Goal: Task Accomplishment & Management: Complete application form

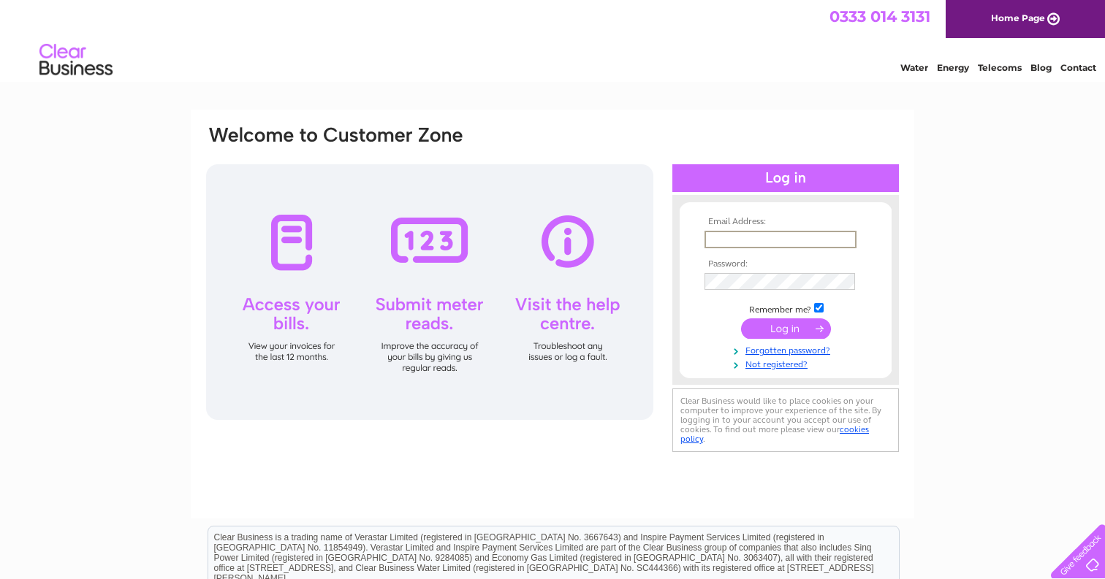
type input "thuongdangaberdeen@gmail.com"
click at [785, 327] on input "submit" at bounding box center [786, 327] width 90 height 20
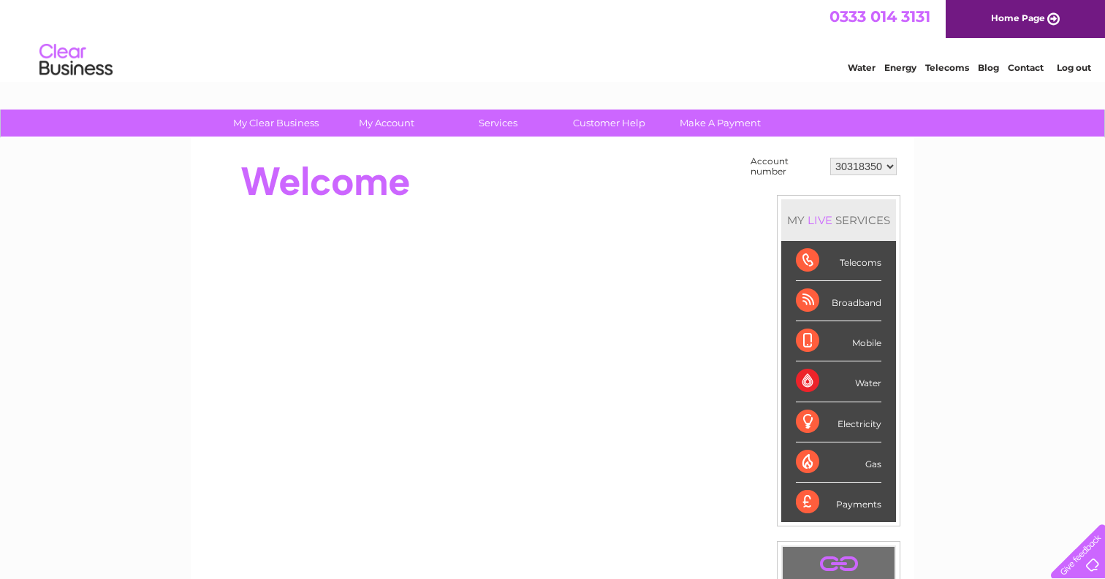
click at [857, 165] on select "30318350" at bounding box center [863, 167] width 66 height 18
click at [698, 124] on link "Make A Payment" at bounding box center [720, 123] width 121 height 27
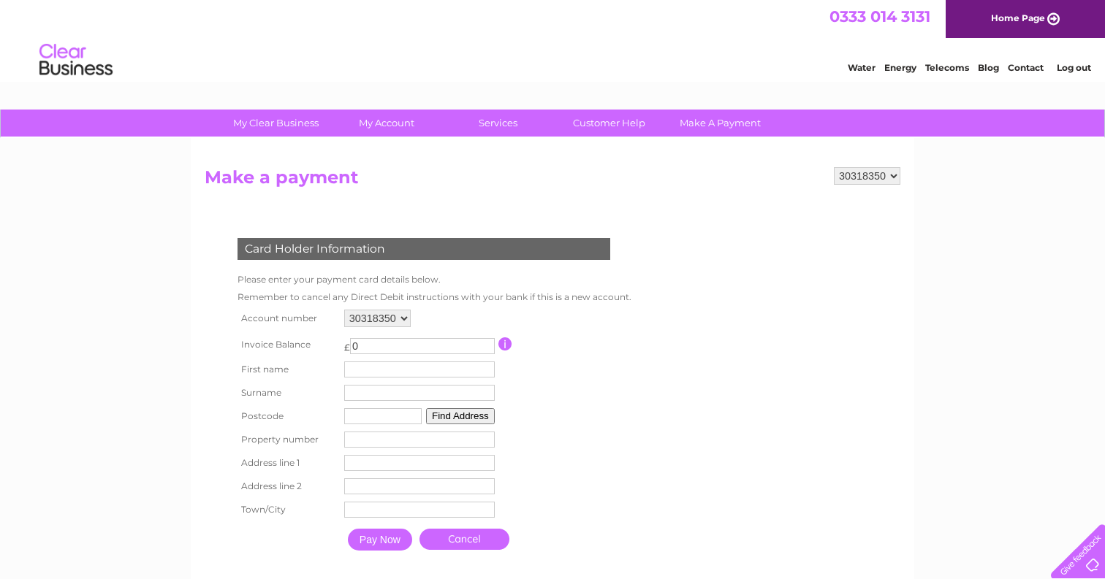
click at [1061, 64] on link "Log out" at bounding box center [1073, 67] width 34 height 11
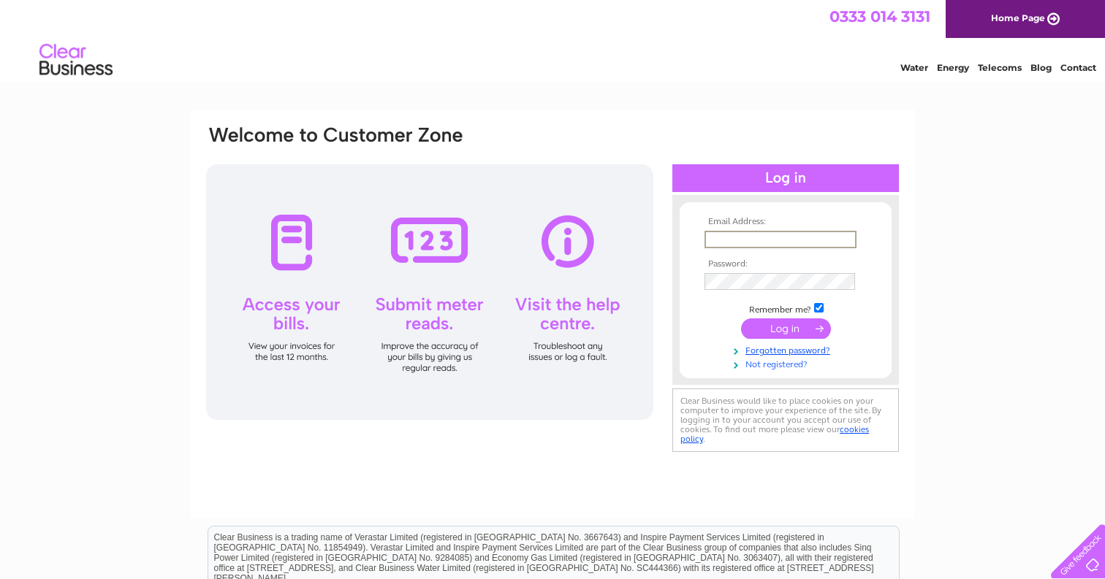
click at [785, 365] on link "Not registered?" at bounding box center [787, 364] width 166 height 14
click at [769, 248] on td at bounding box center [785, 238] width 169 height 23
click at [755, 358] on link "Not registered?" at bounding box center [787, 362] width 166 height 14
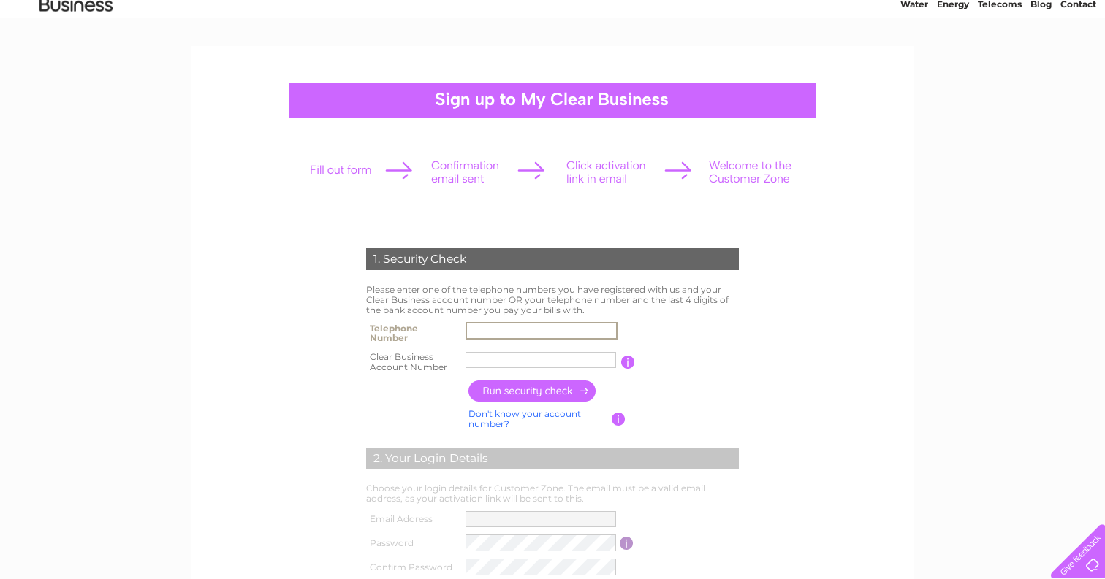
scroll to position [80, 0]
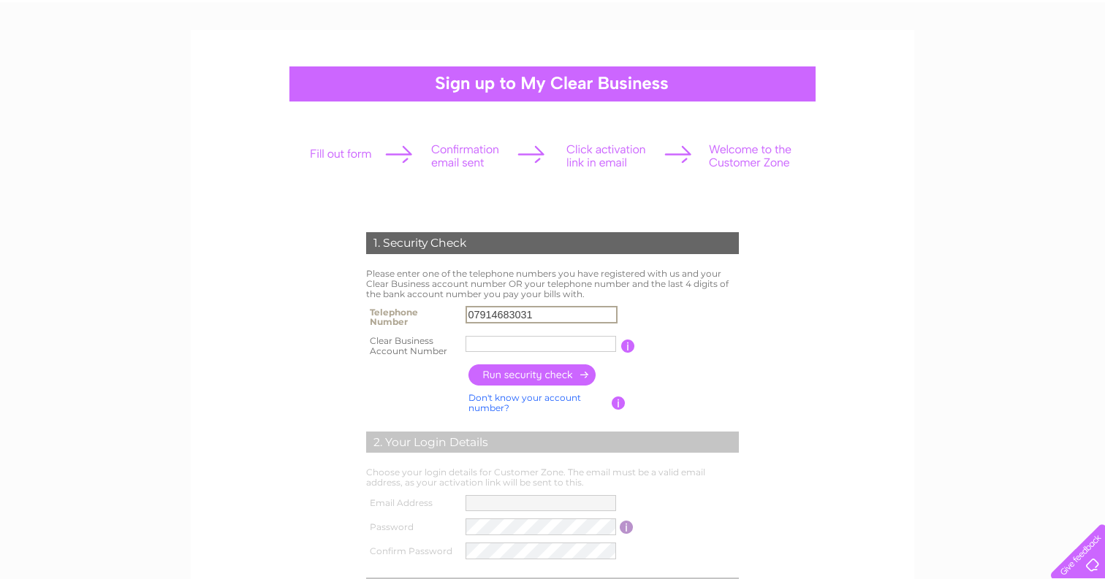
type input "07914683031"
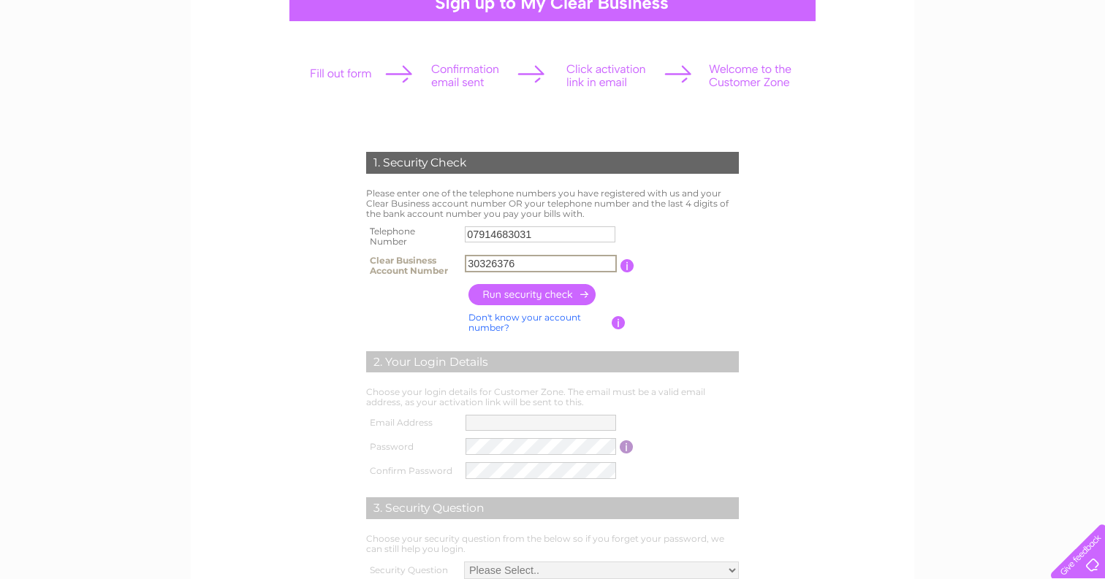
scroll to position [188, 0]
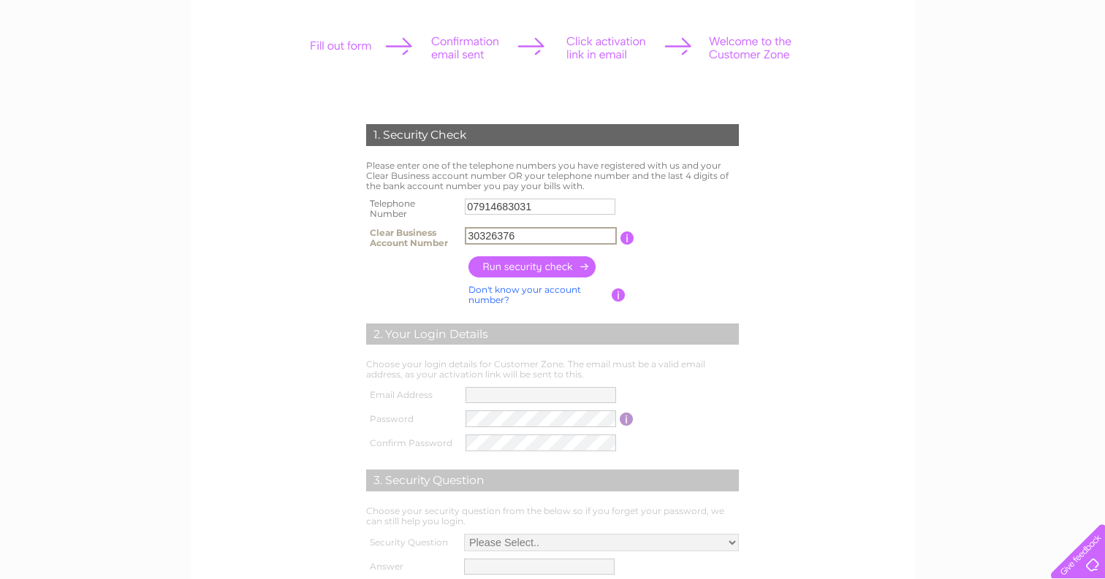
type input "30326376"
click at [562, 269] on input "button" at bounding box center [532, 266] width 129 height 21
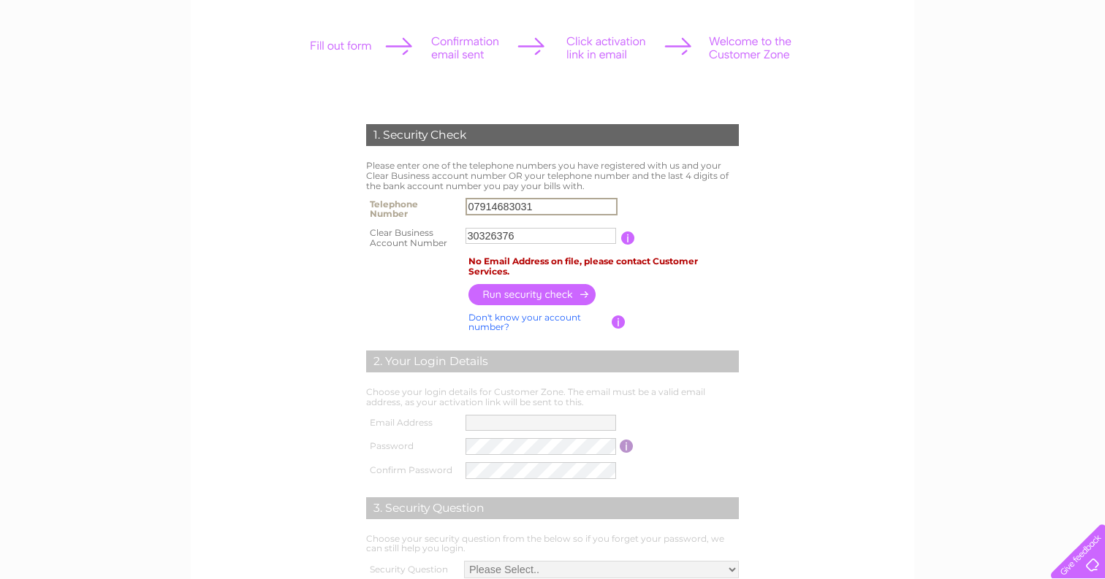
click at [567, 208] on input "07914683031" at bounding box center [541, 207] width 152 height 18
click at [549, 240] on input "30326376" at bounding box center [540, 236] width 150 height 16
click at [560, 208] on input "07914683031" at bounding box center [540, 207] width 150 height 16
type input "0"
click at [504, 284] on input "button" at bounding box center [532, 294] width 129 height 21
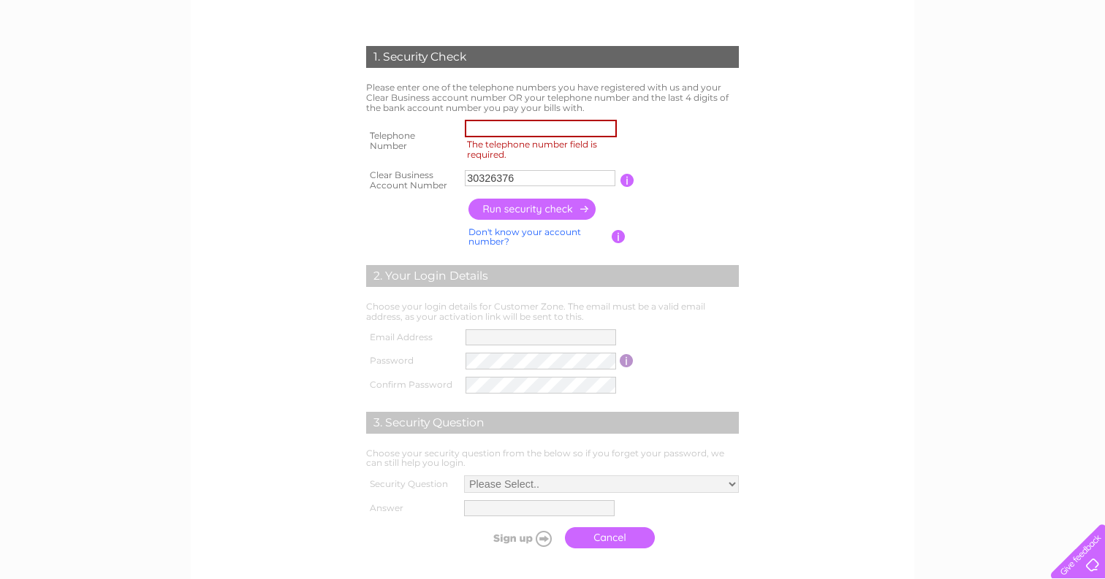
scroll to position [209, 0]
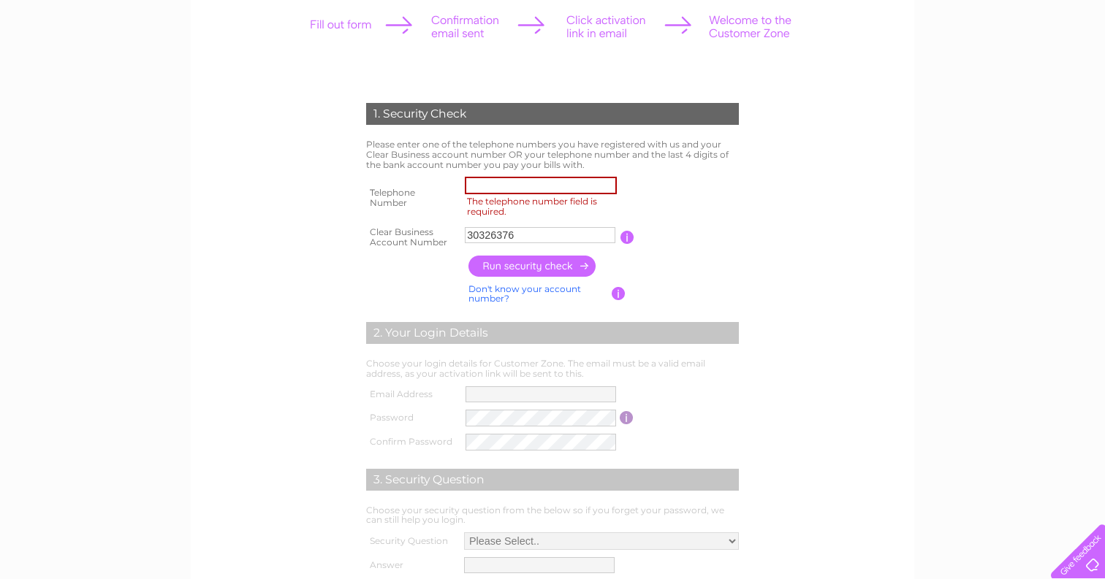
click at [504, 289] on link "Don't know your account number?" at bounding box center [524, 293] width 113 height 21
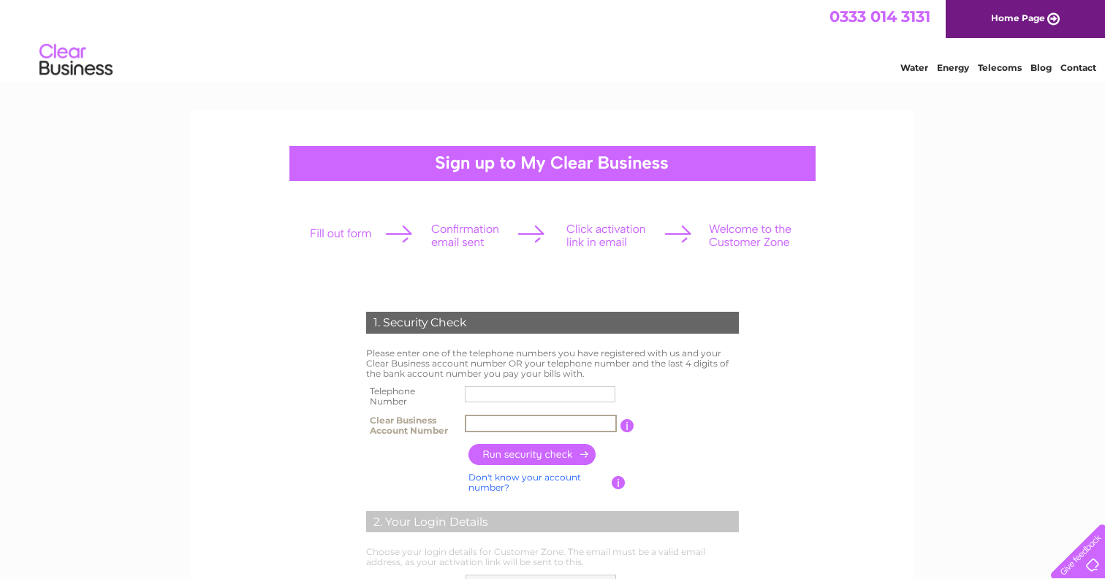
type input "0"
type input "30326376"
click at [507, 382] on td at bounding box center [541, 396] width 158 height 29
click at [503, 396] on input "text" at bounding box center [541, 395] width 152 height 18
click at [518, 454] on input "button" at bounding box center [532, 454] width 129 height 21
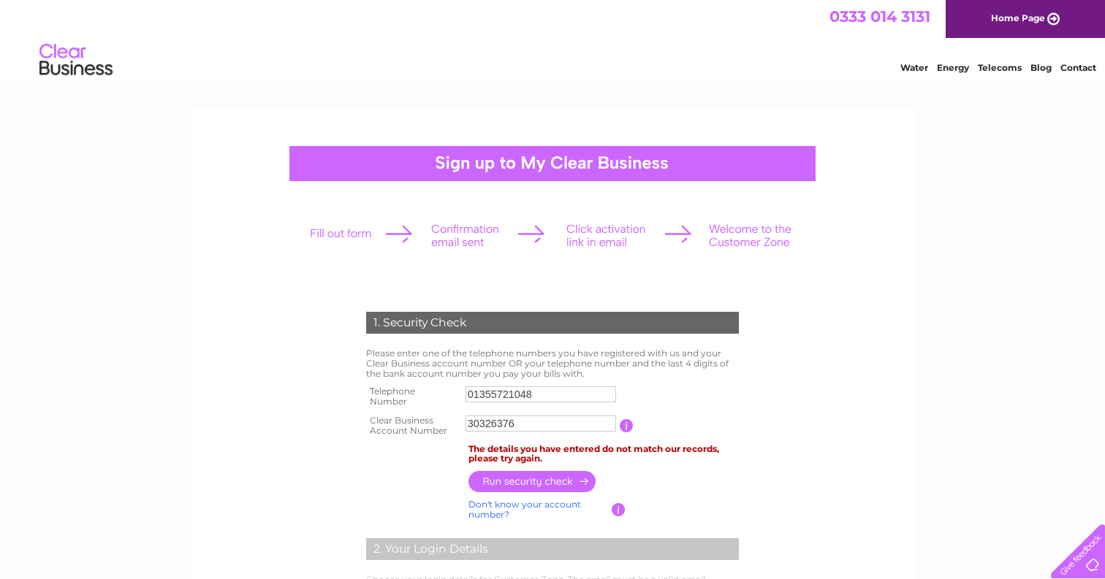
click at [543, 424] on input "30326376" at bounding box center [540, 424] width 150 height 16
click at [551, 398] on input "01355721048" at bounding box center [540, 394] width 150 height 16
type input "0"
type input "07914683031"
click at [531, 482] on input "button" at bounding box center [532, 482] width 129 height 21
